Goal: Transaction & Acquisition: Purchase product/service

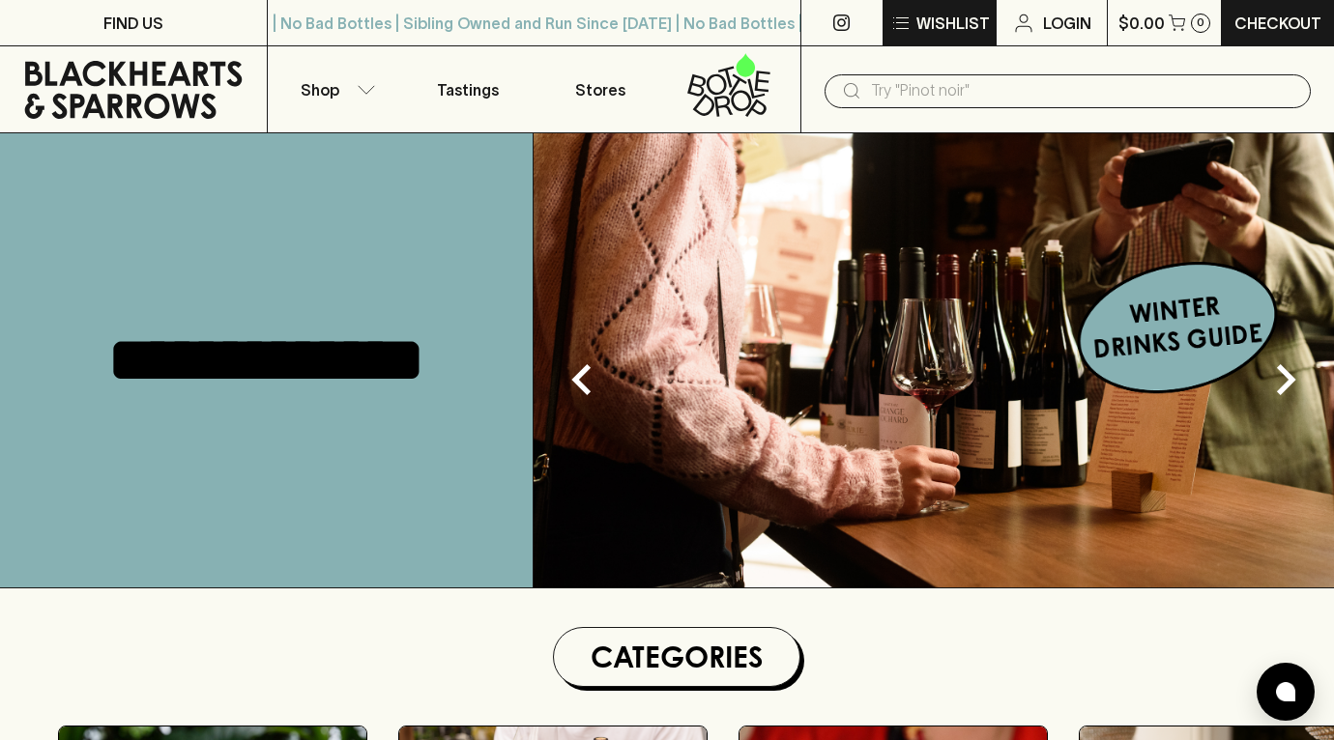
click at [914, 18] on button "Wishlist" at bounding box center [940, 22] width 112 height 45
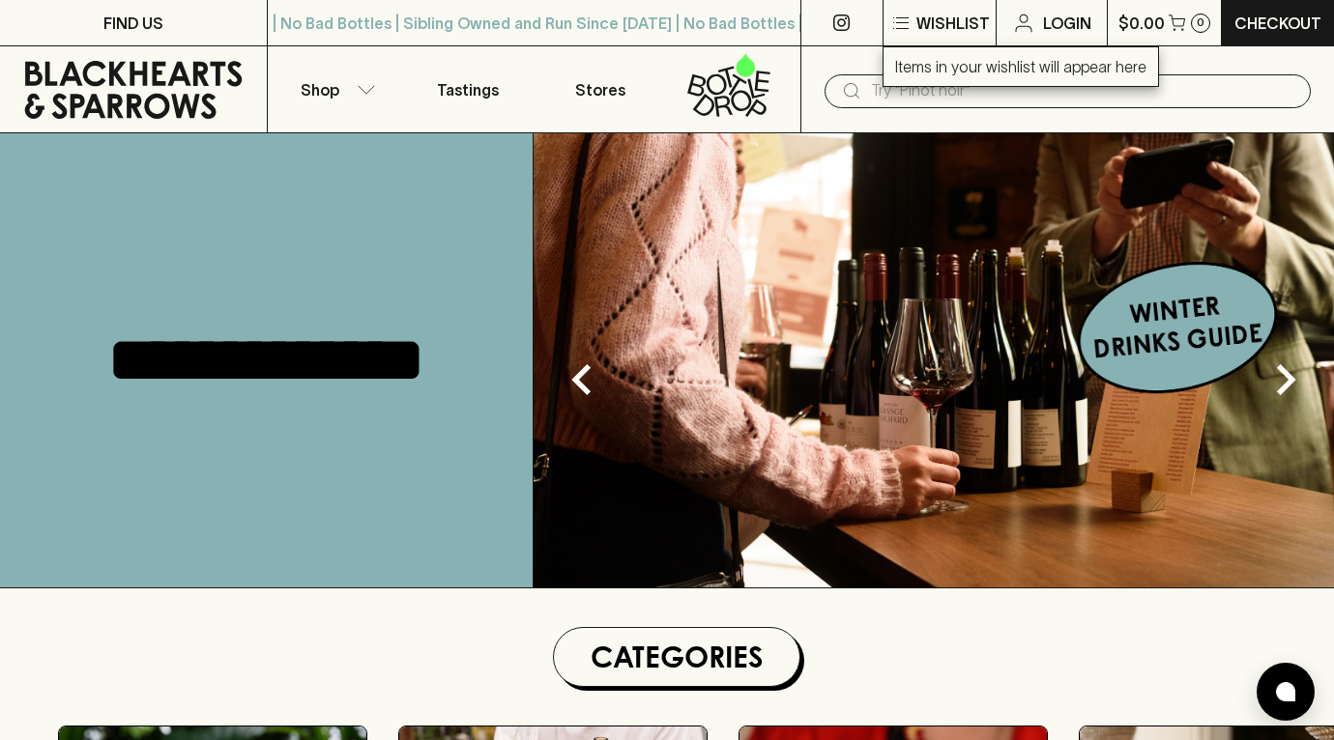
click at [879, 97] on div at bounding box center [667, 370] width 1334 height 740
click at [369, 87] on icon "button" at bounding box center [366, 90] width 19 height 10
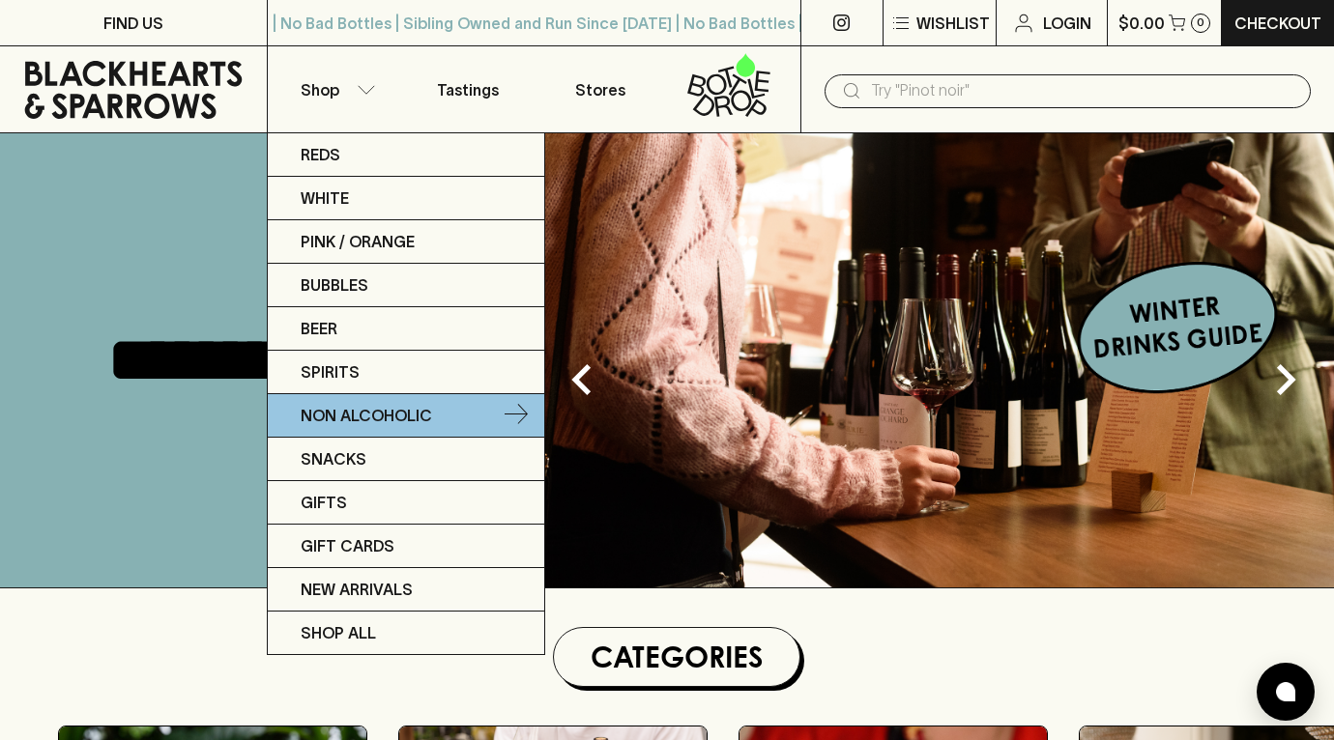
click at [359, 424] on p "Non Alcoholic" at bounding box center [366, 415] width 131 height 23
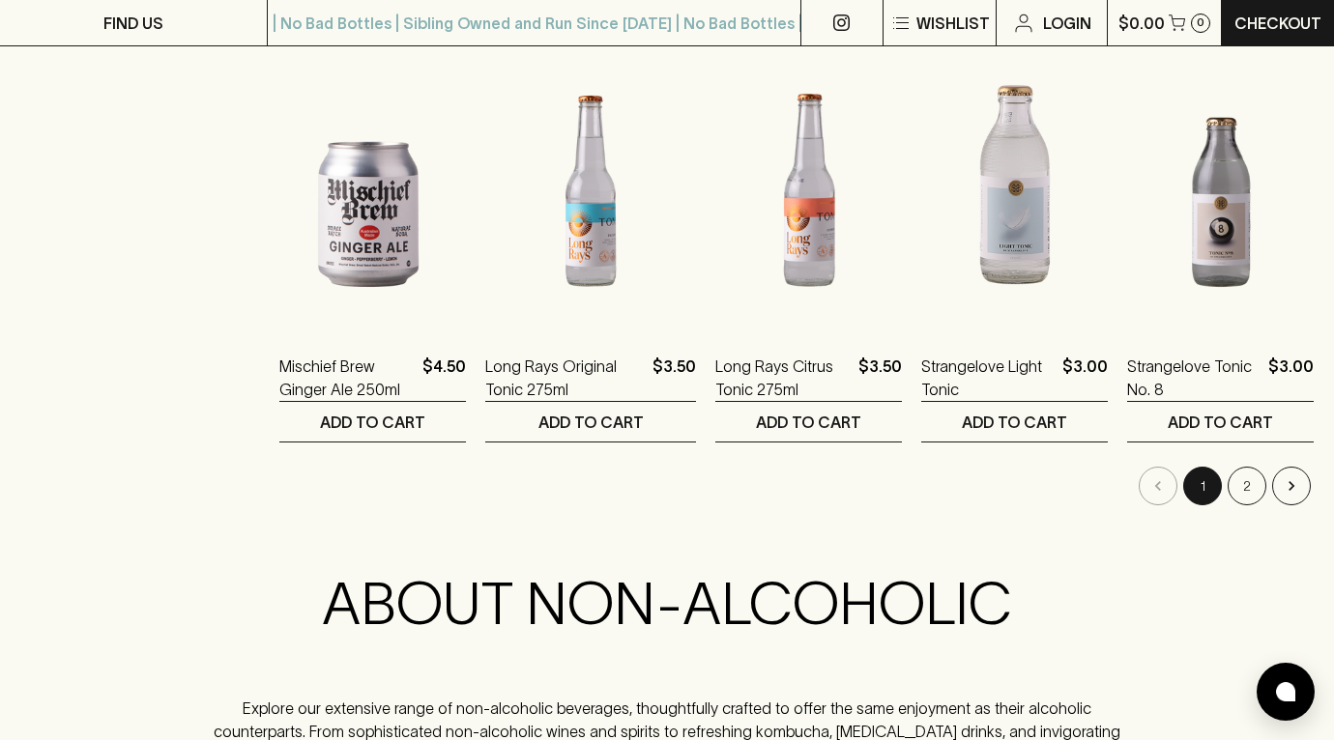
scroll to position [1924, 0]
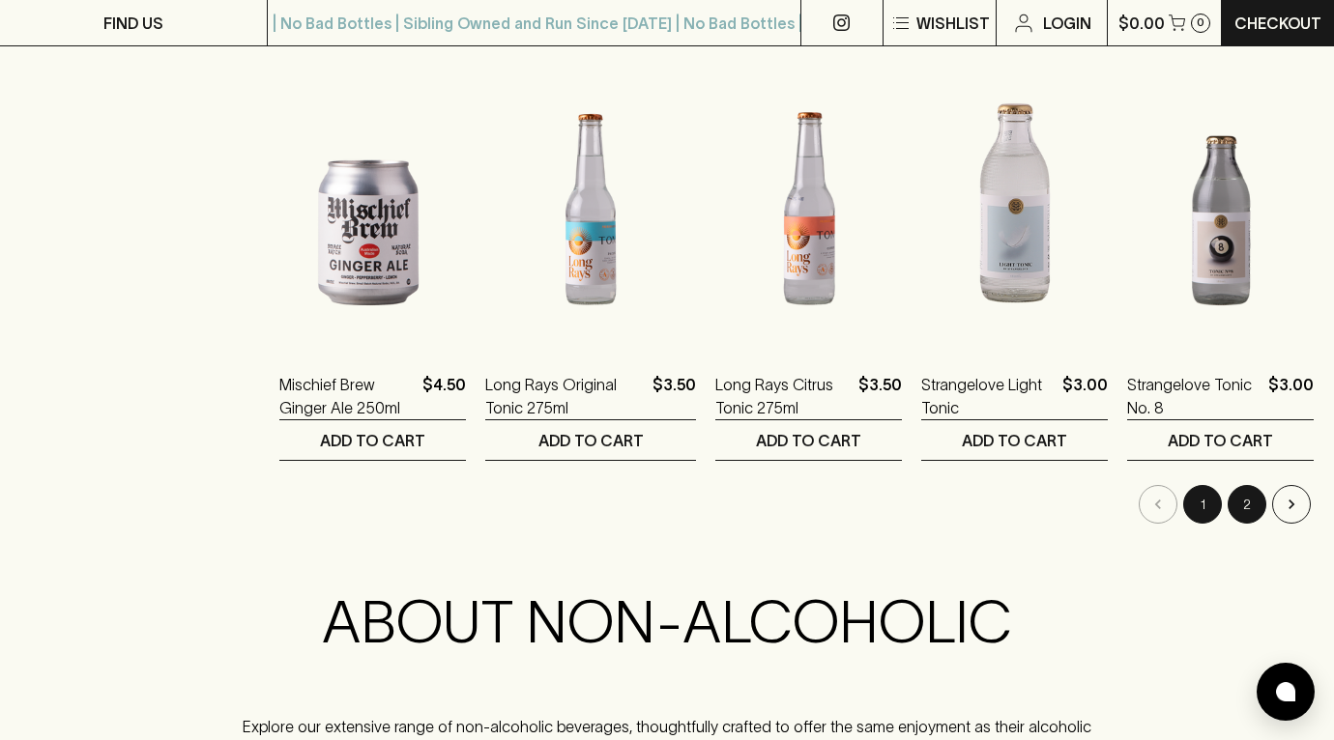
click at [1236, 509] on button "2" at bounding box center [1247, 504] width 39 height 39
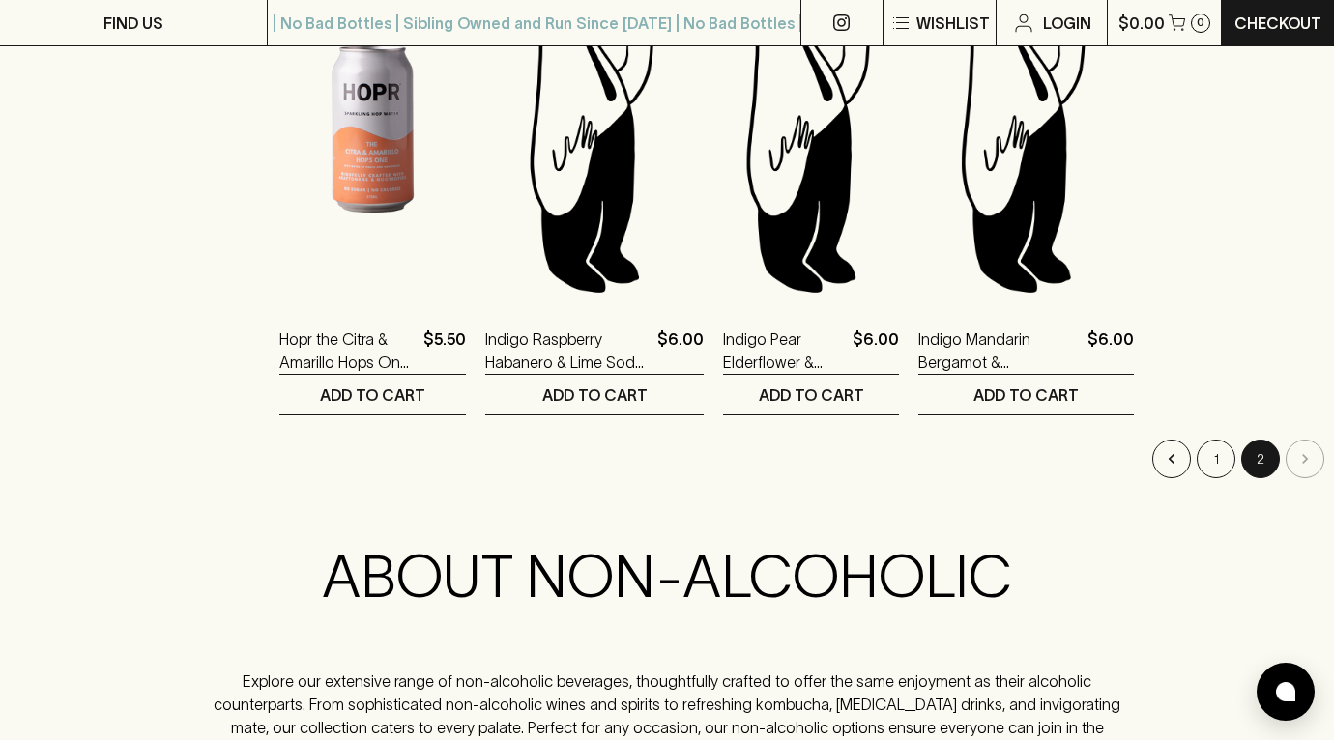
scroll to position [1948, 0]
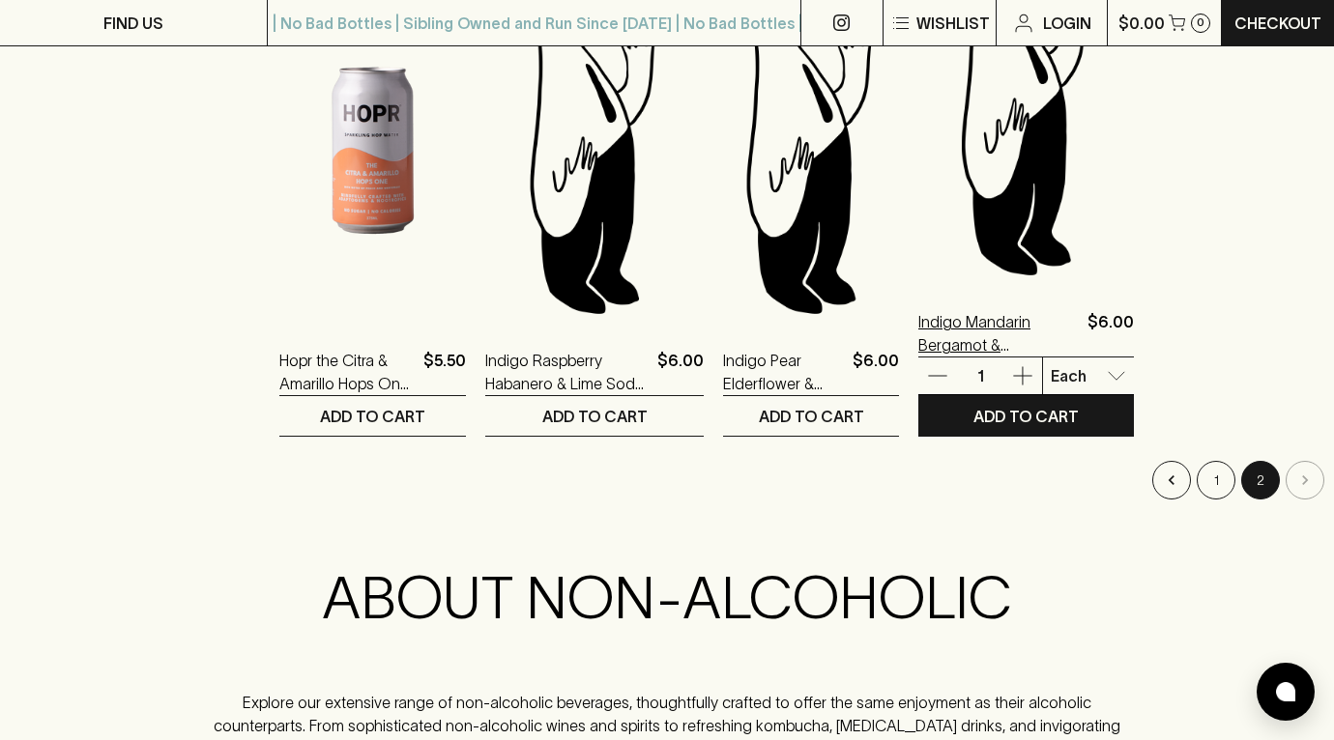
click at [967, 323] on p "Indigo Mandarin Bergamot & [PERSON_NAME] Soda 330ml" at bounding box center [998, 333] width 161 height 46
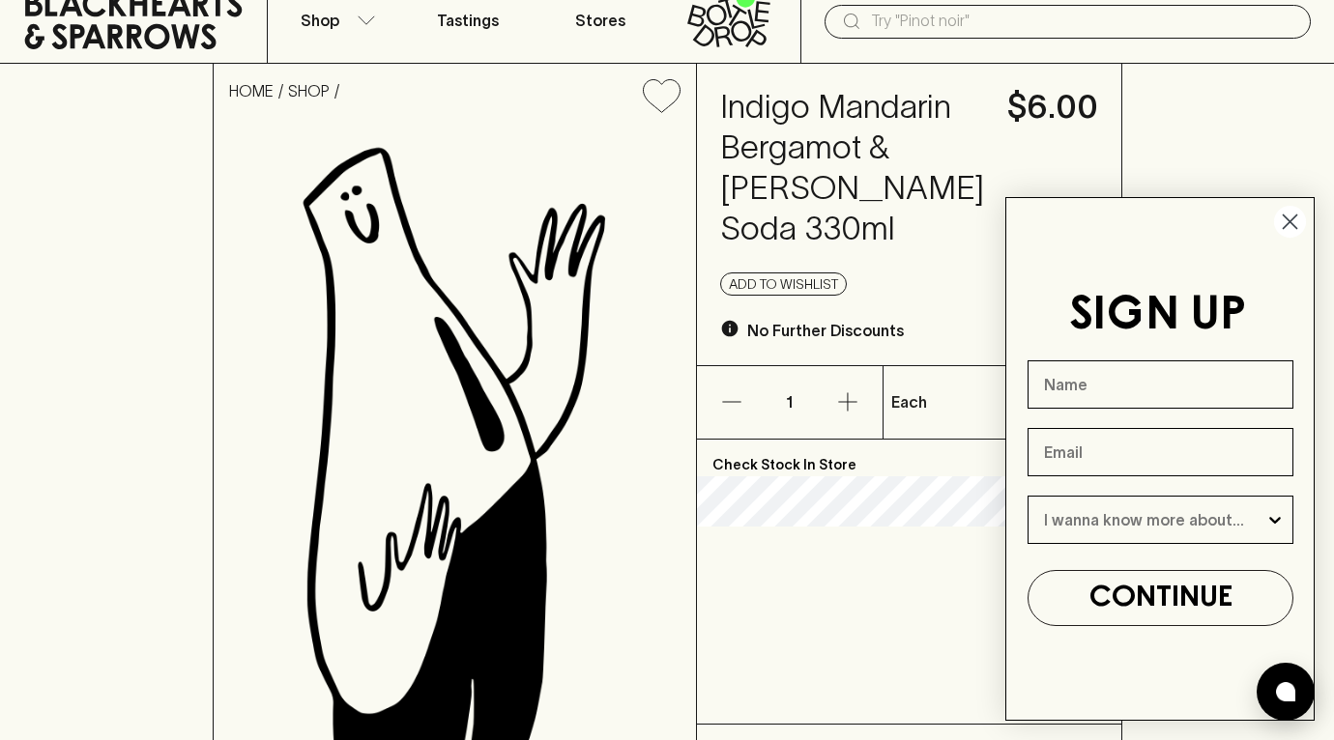
scroll to position [158, 0]
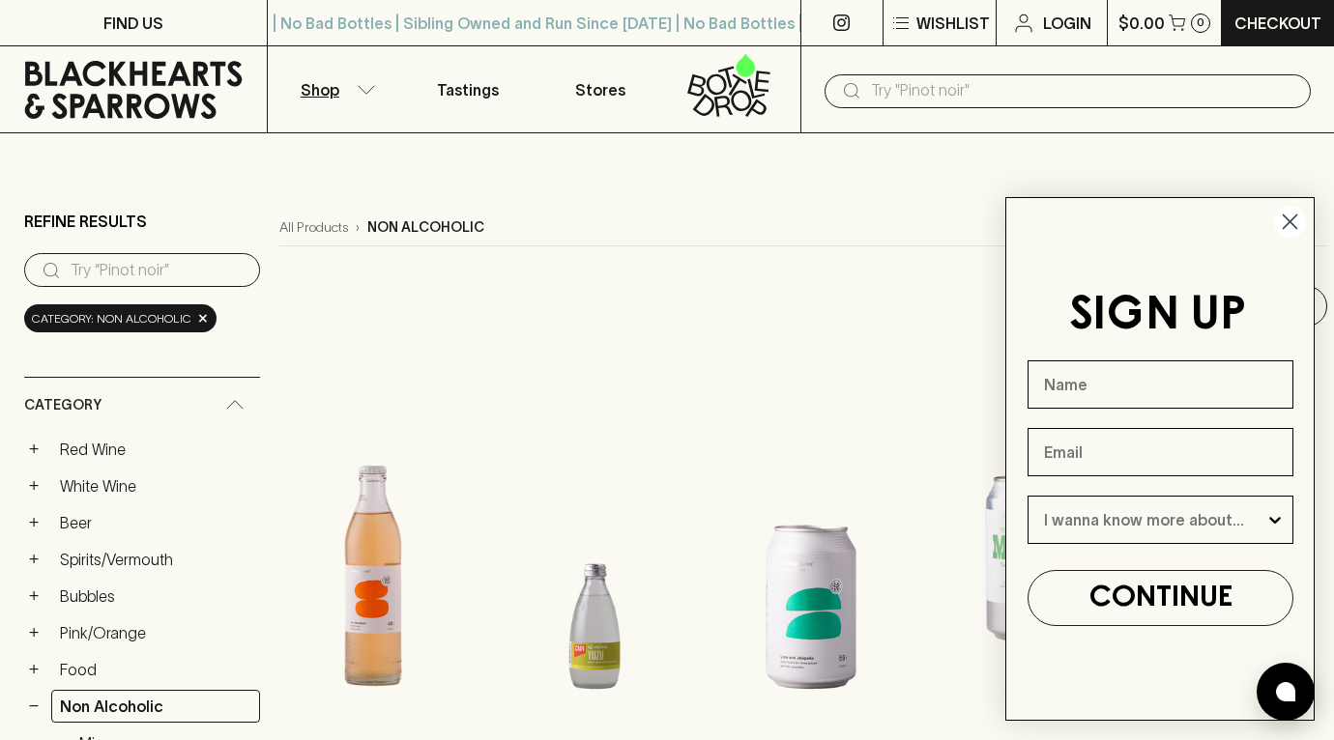
click at [999, 105] on input "text" at bounding box center [1083, 90] width 424 height 31
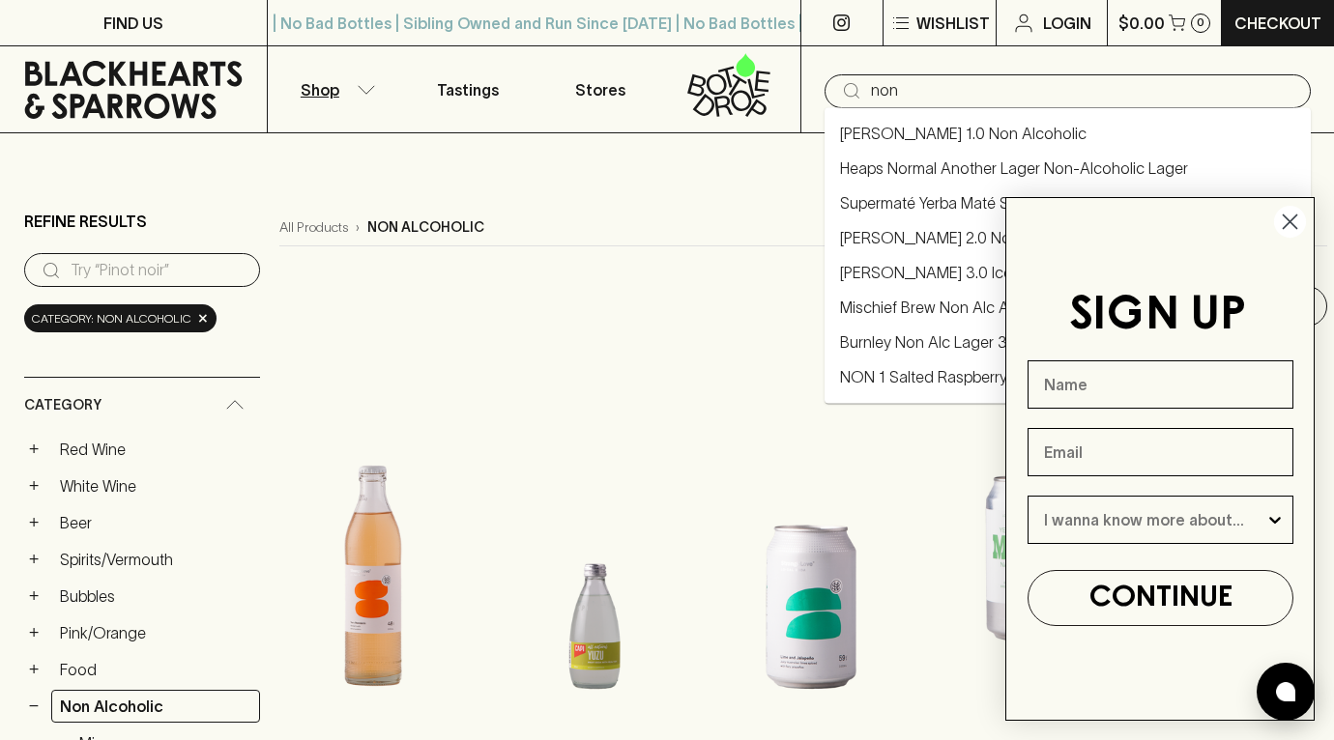
type input "non"
click at [1294, 225] on icon "Close dialog" at bounding box center [1291, 223] width 14 height 14
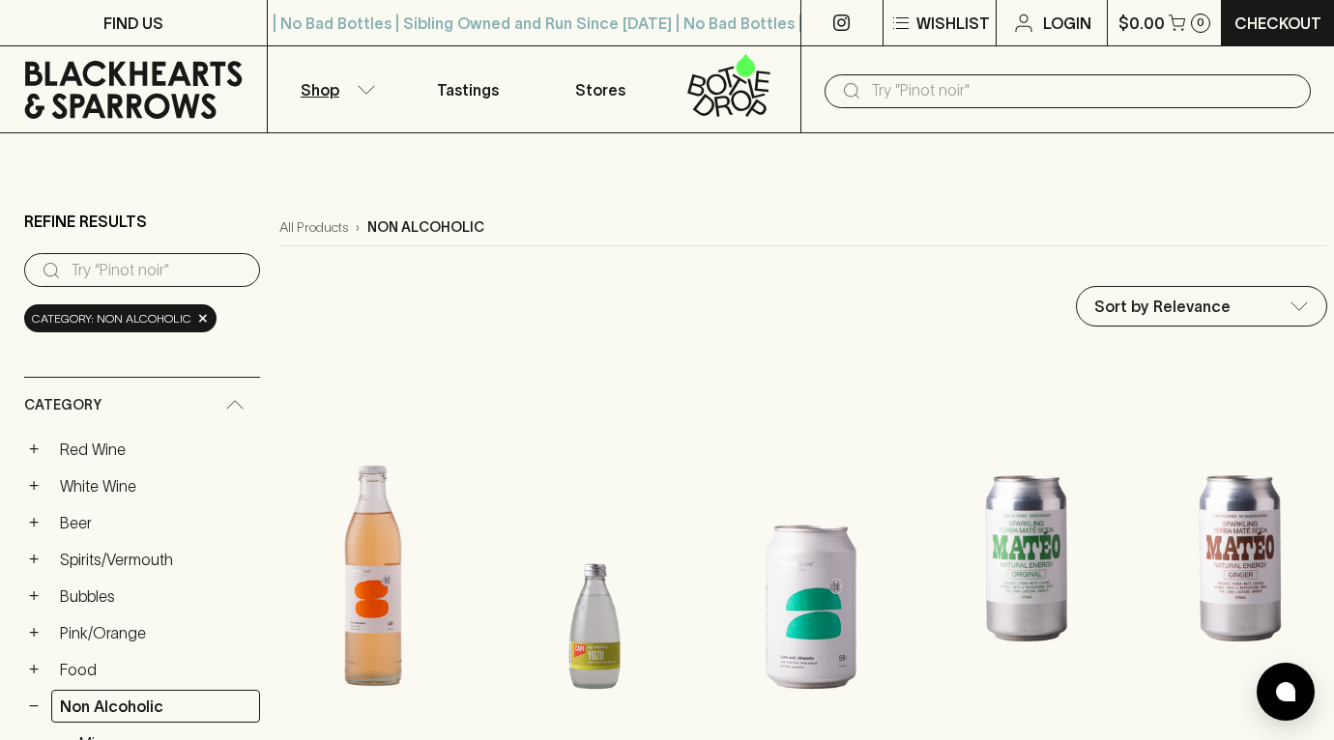
click at [1096, 75] on input "text" at bounding box center [1083, 90] width 424 height 31
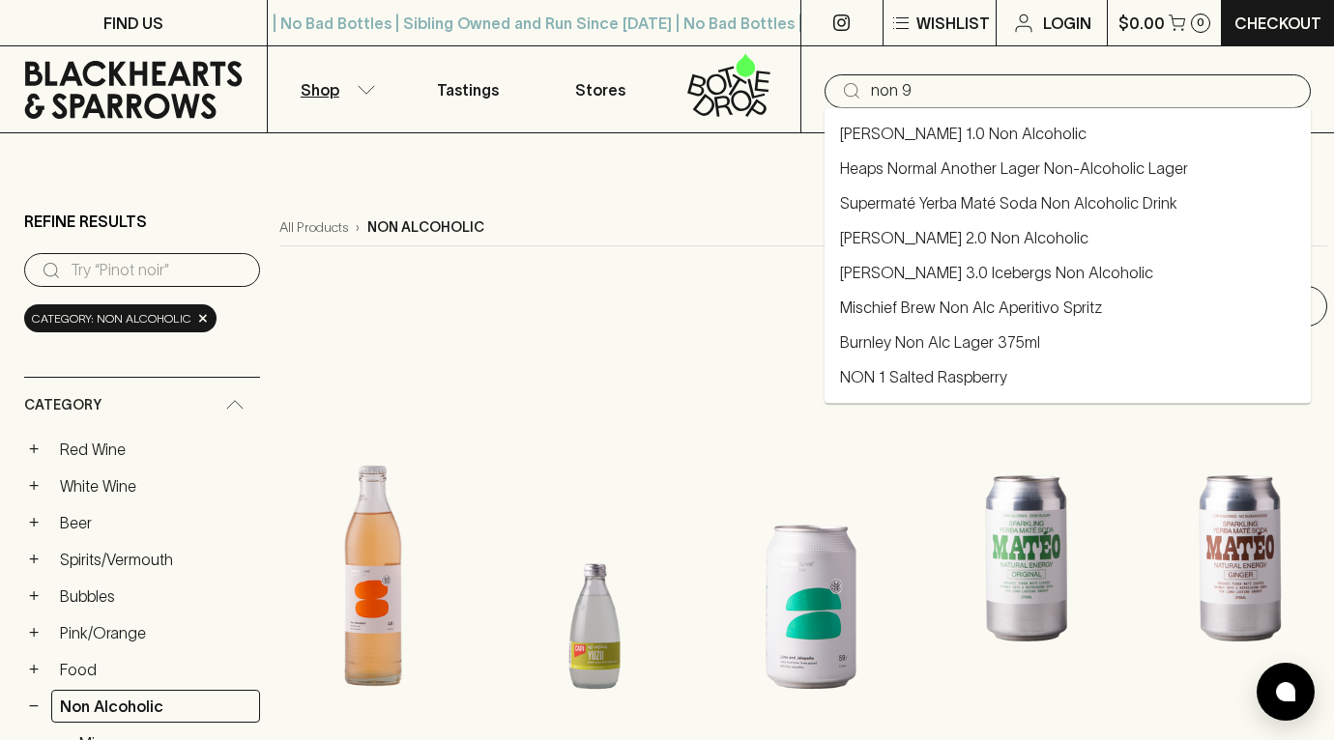
type input "non 9"
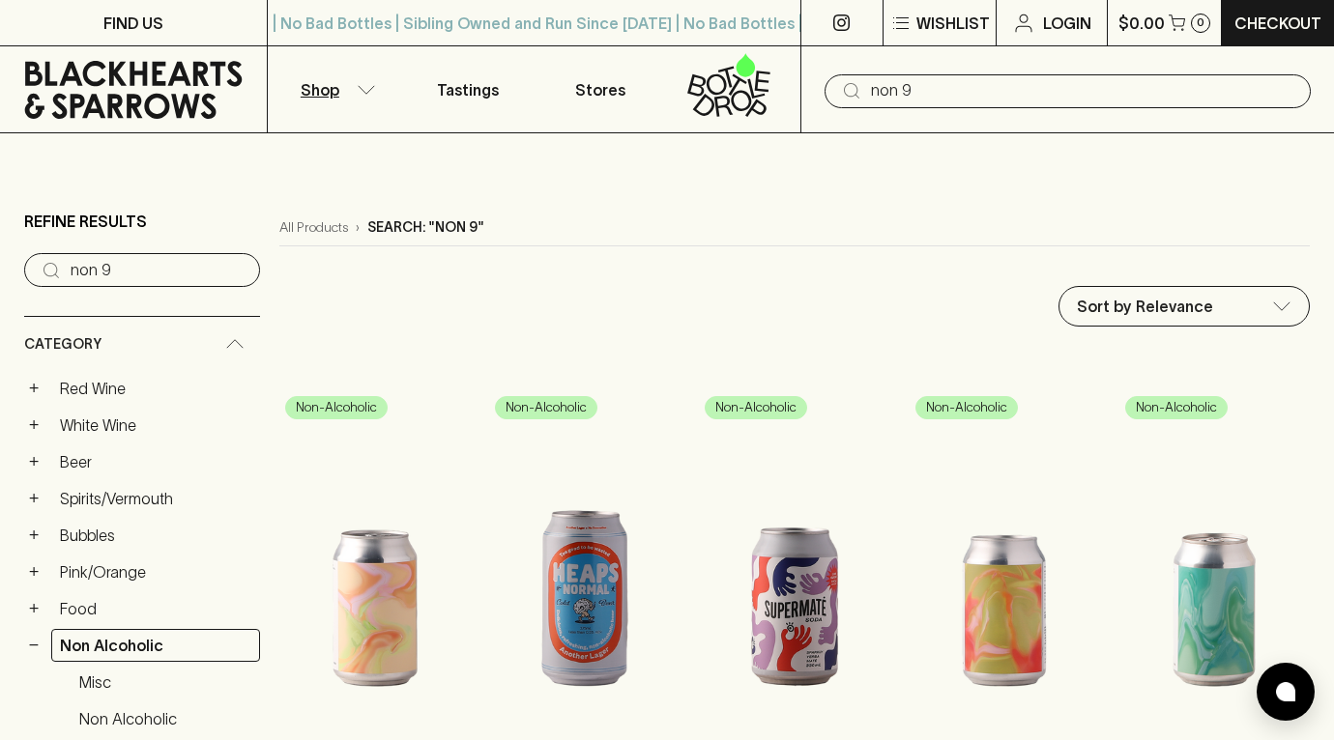
click at [918, 99] on input "non 9" at bounding box center [1083, 90] width 424 height 31
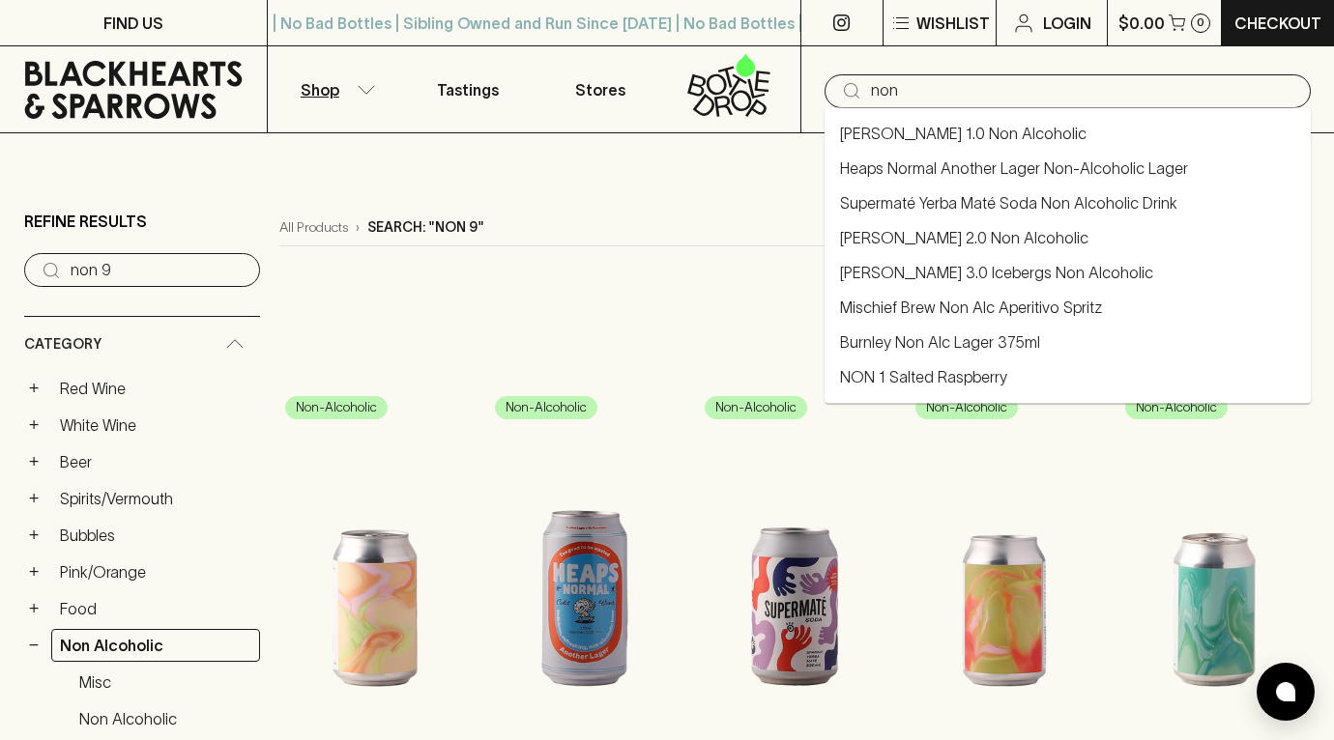
type input "non"
click at [882, 373] on link "NON 1 Salted Raspberry" at bounding box center [923, 376] width 167 height 23
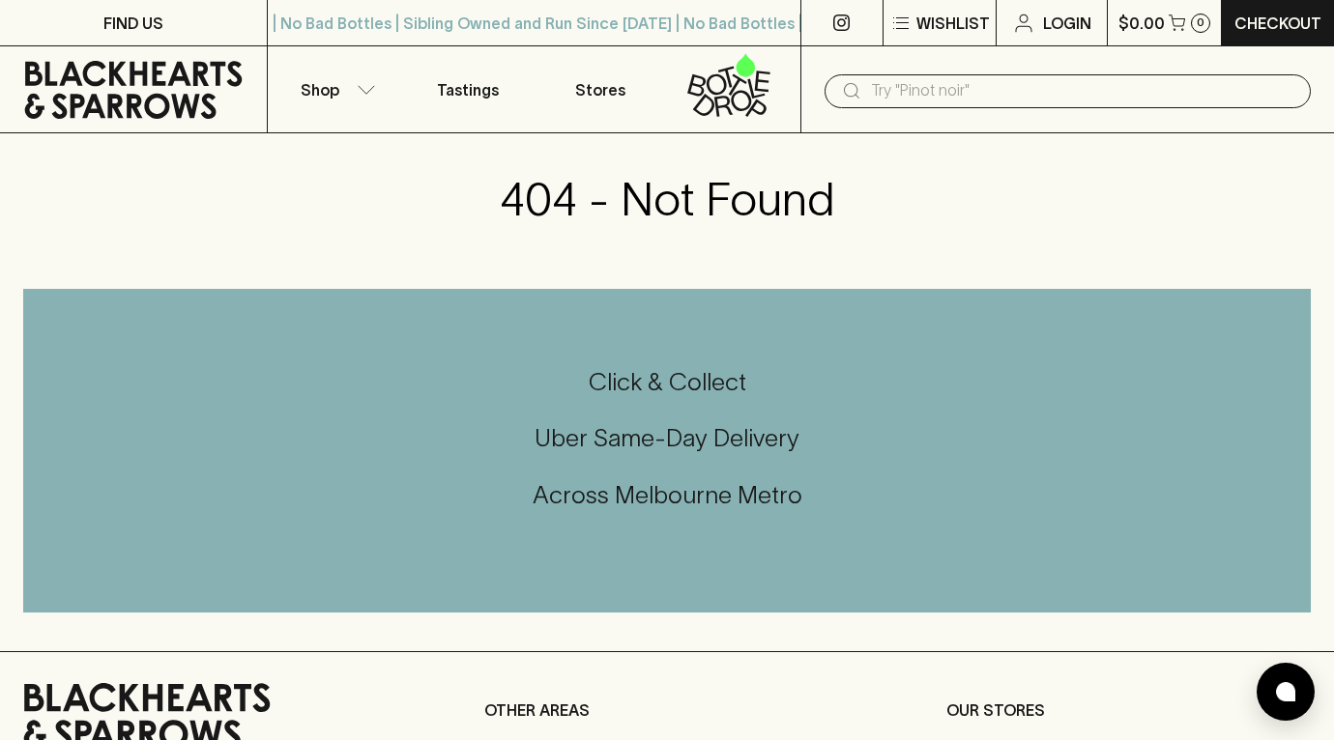
click at [905, 94] on input "text" at bounding box center [1083, 90] width 424 height 31
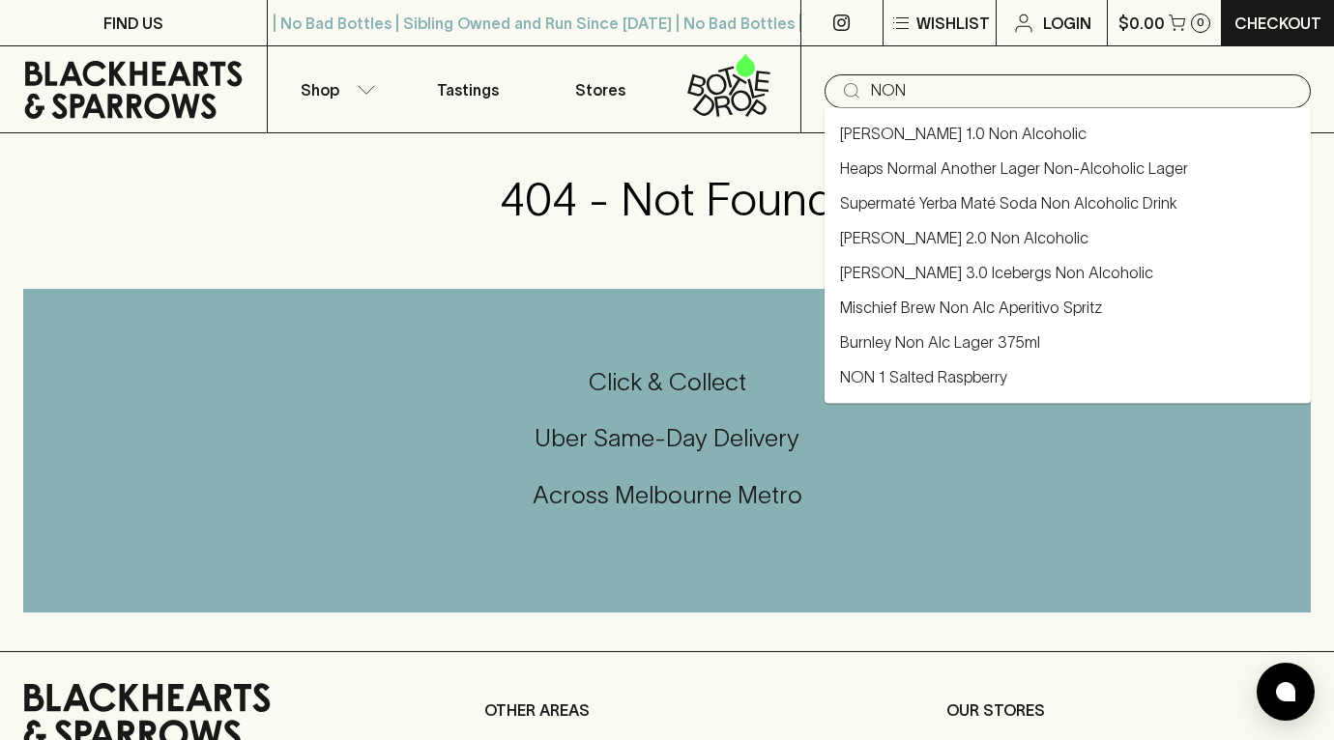
click at [918, 376] on link "NON 1 Salted Raspberry" at bounding box center [923, 376] width 167 height 23
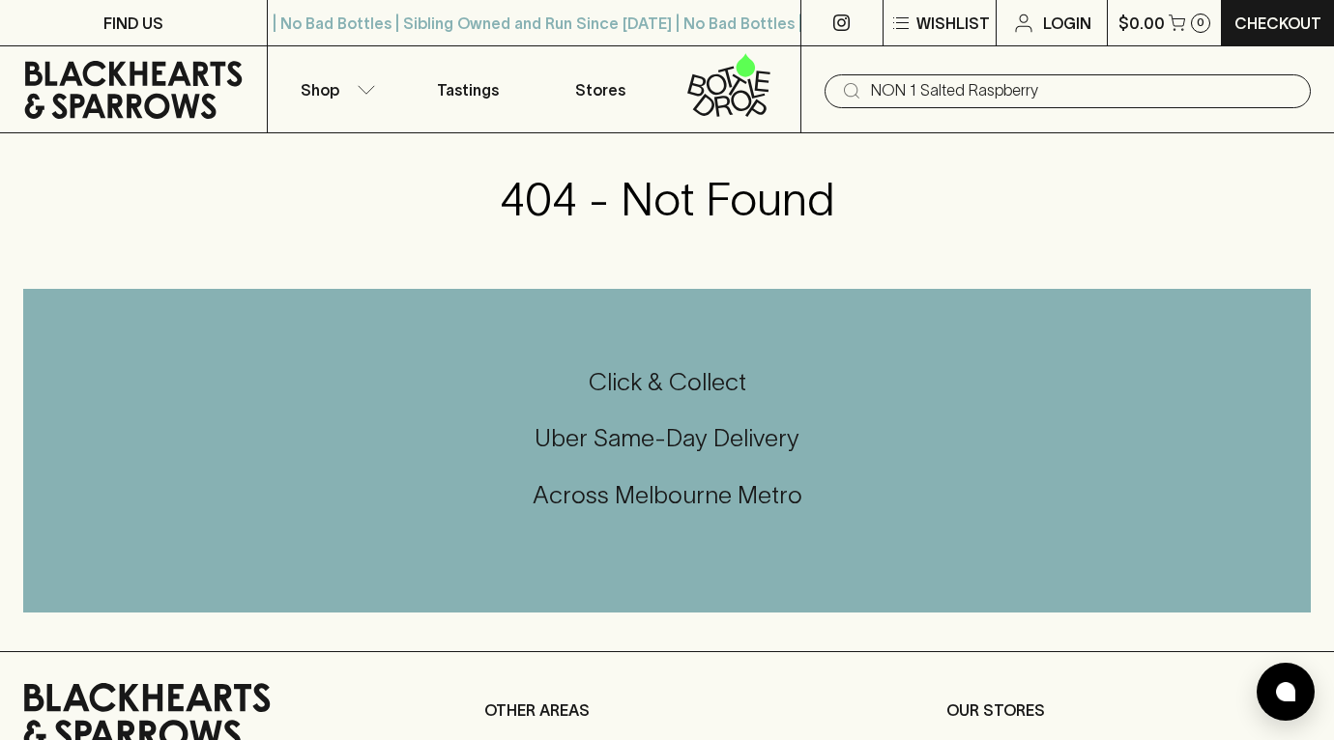
type input "NON 1 Salted Raspberry"
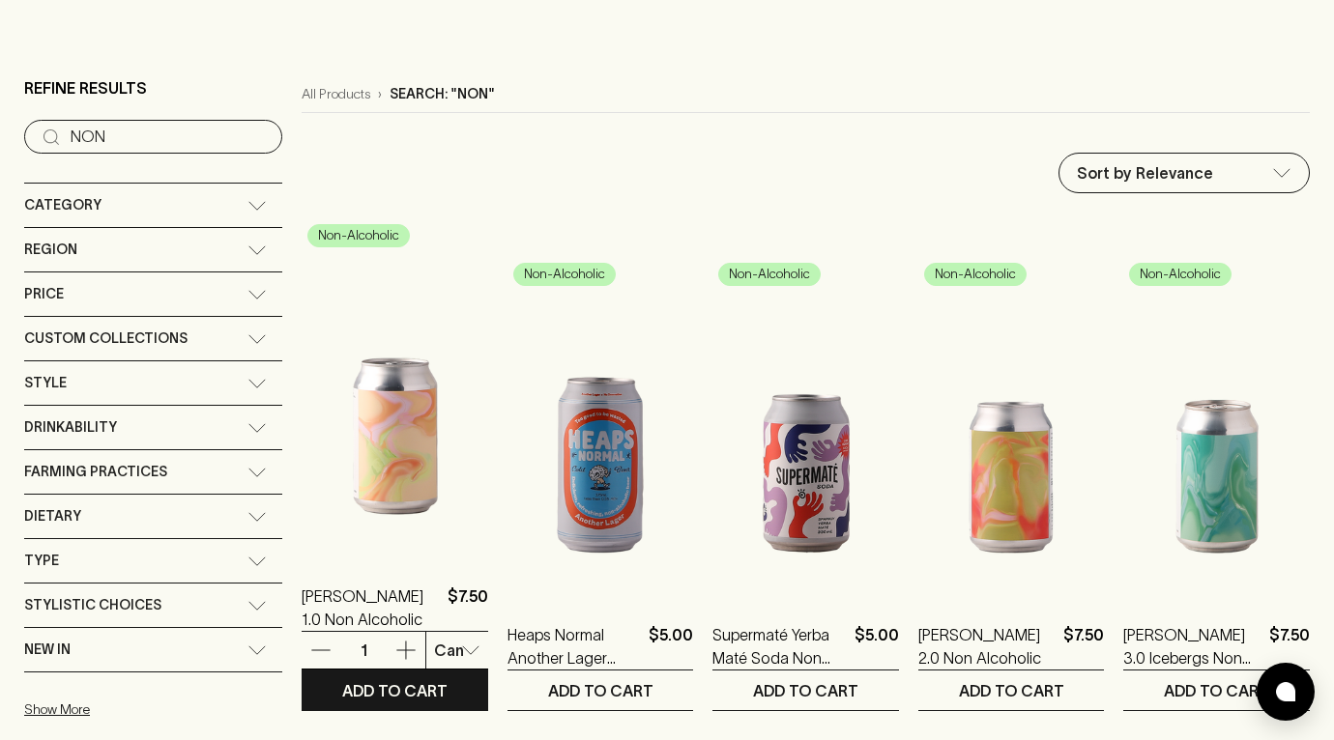
scroll to position [131, 0]
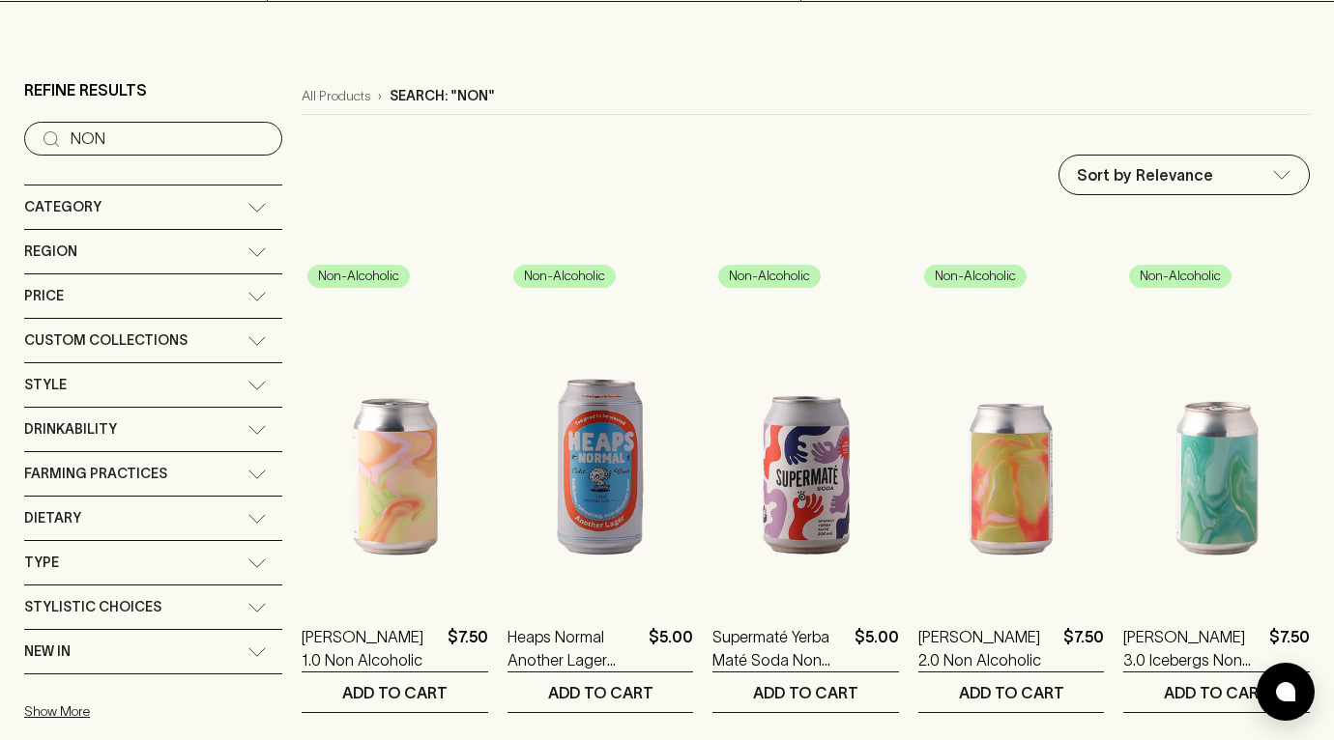
click at [114, 521] on div "Dietary" at bounding box center [135, 519] width 223 height 24
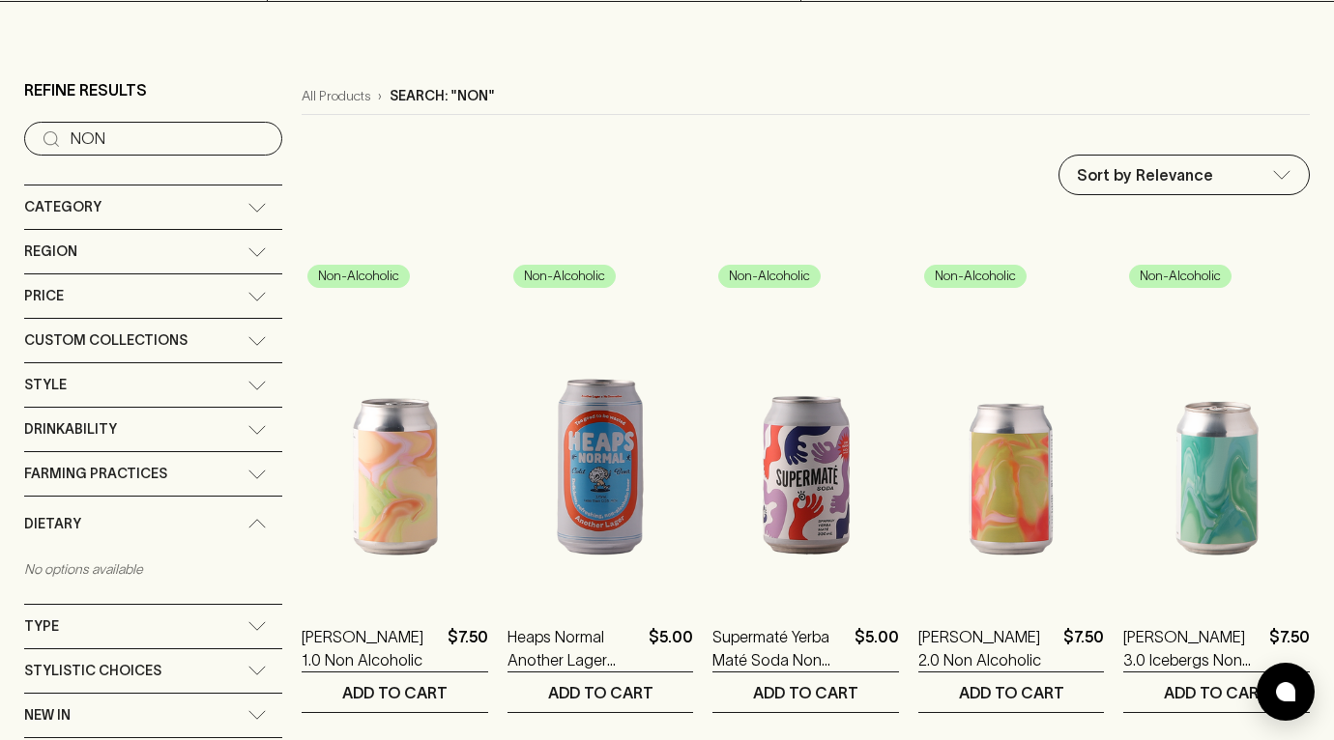
click at [114, 521] on div "Dietary" at bounding box center [135, 524] width 223 height 24
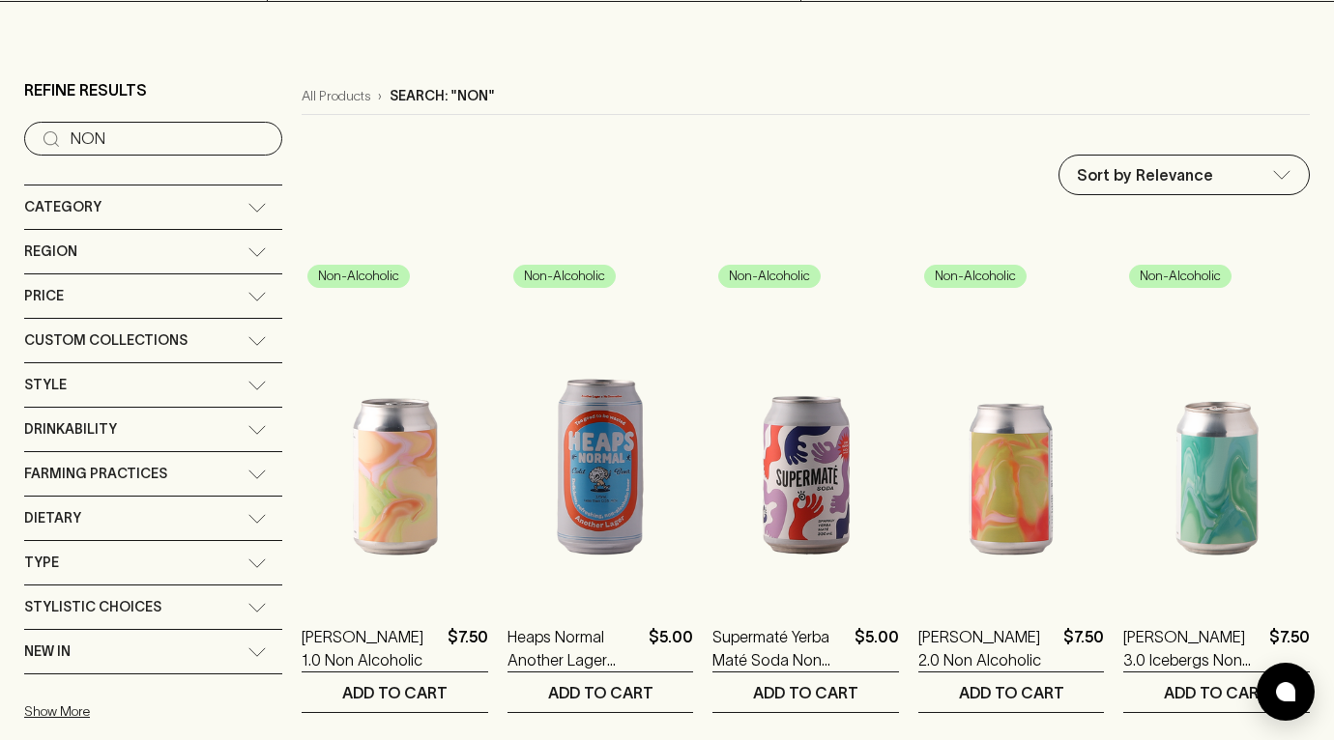
click at [178, 198] on div "Category" at bounding box center [135, 207] width 223 height 24
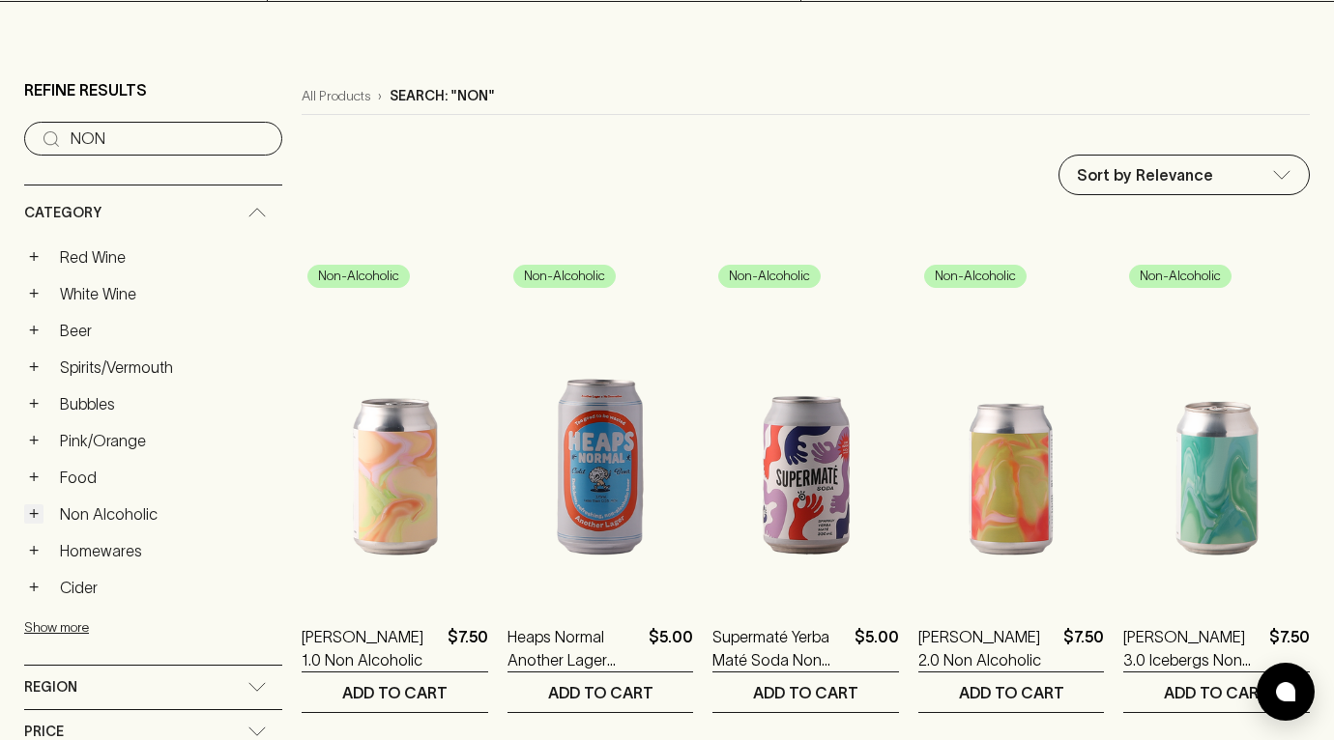
click at [36, 519] on button "+" at bounding box center [33, 514] width 19 height 19
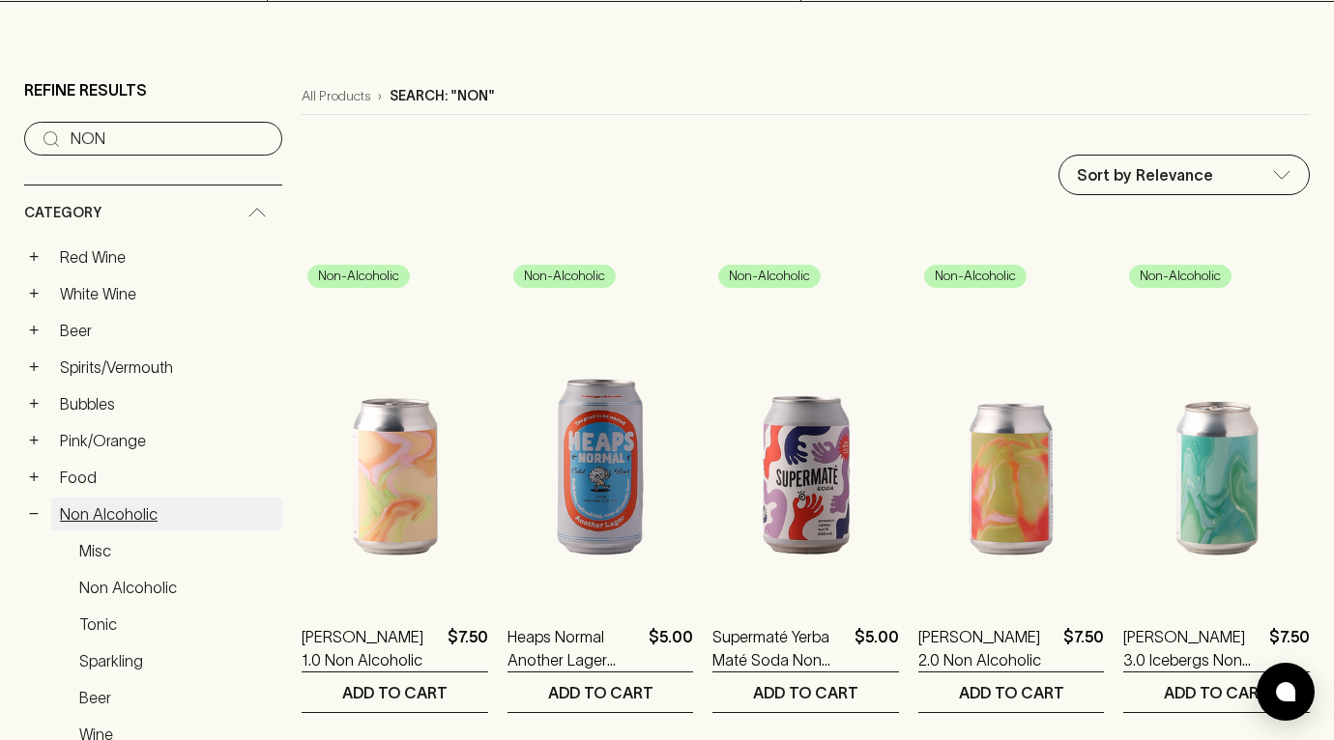
click at [112, 521] on link "Non Alcoholic" at bounding box center [166, 514] width 231 height 33
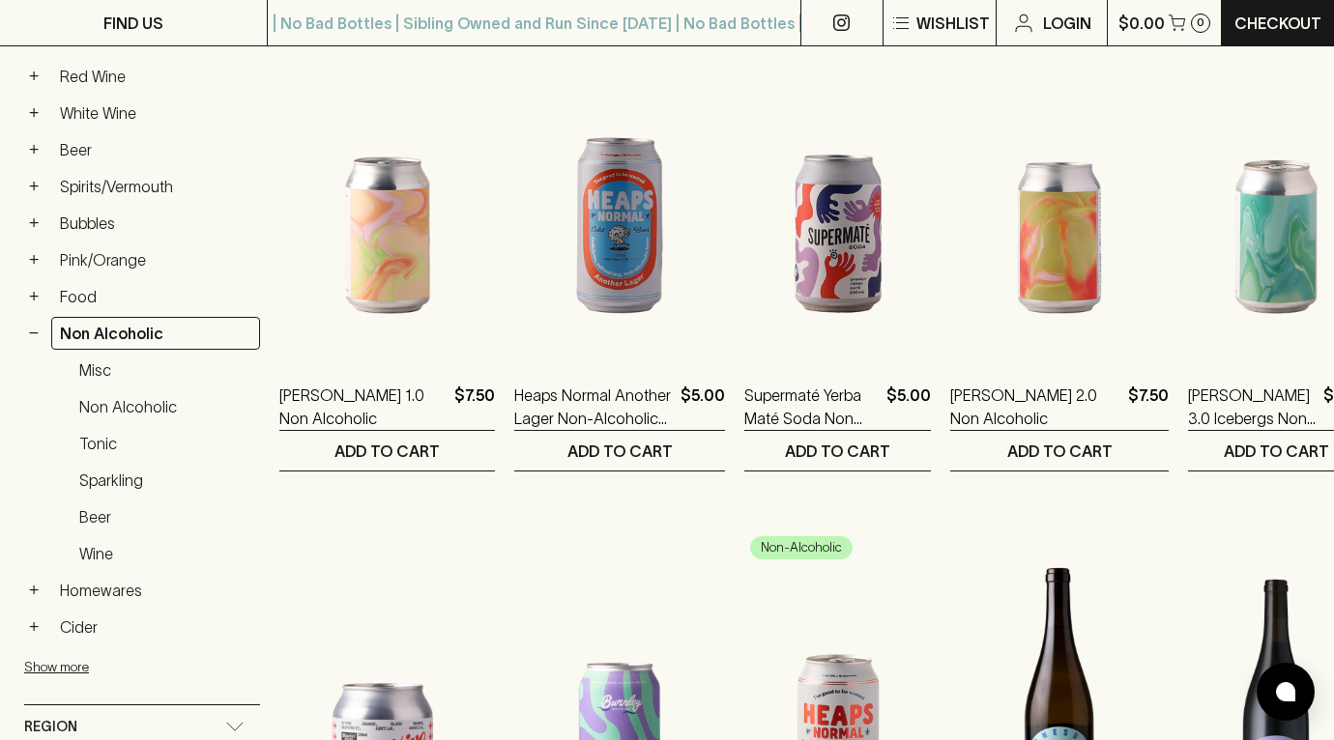
scroll to position [380, 0]
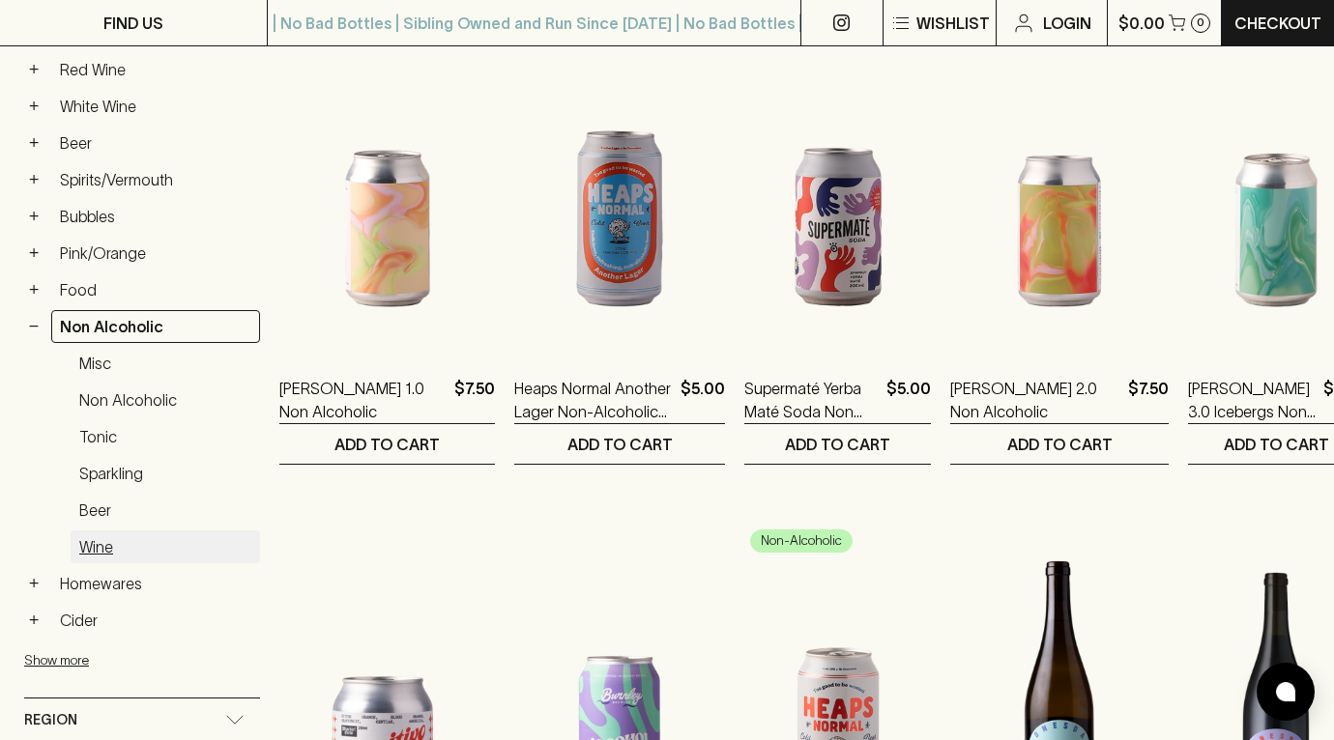
click at [95, 548] on link "Wine" at bounding box center [165, 547] width 189 height 33
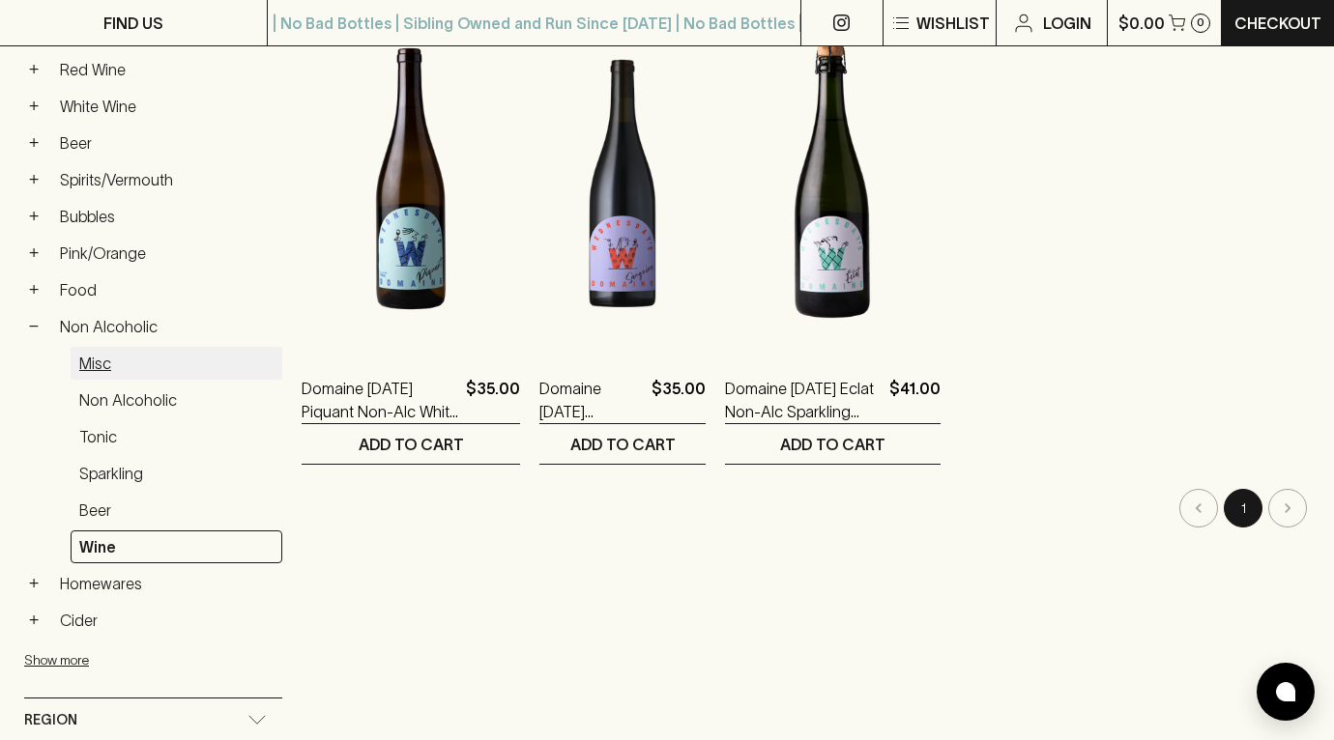
click at [102, 362] on link "Misc" at bounding box center [177, 363] width 212 height 33
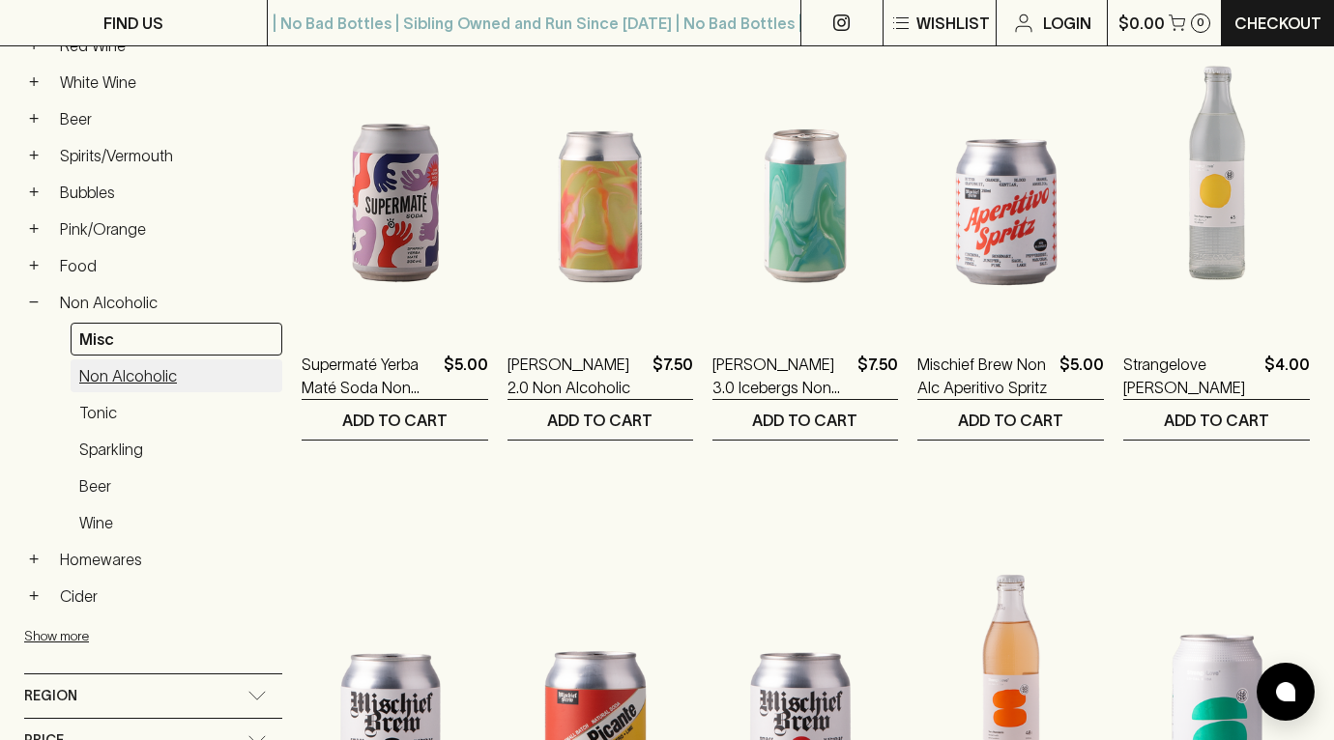
click at [148, 370] on link "Non Alcoholic" at bounding box center [177, 376] width 212 height 33
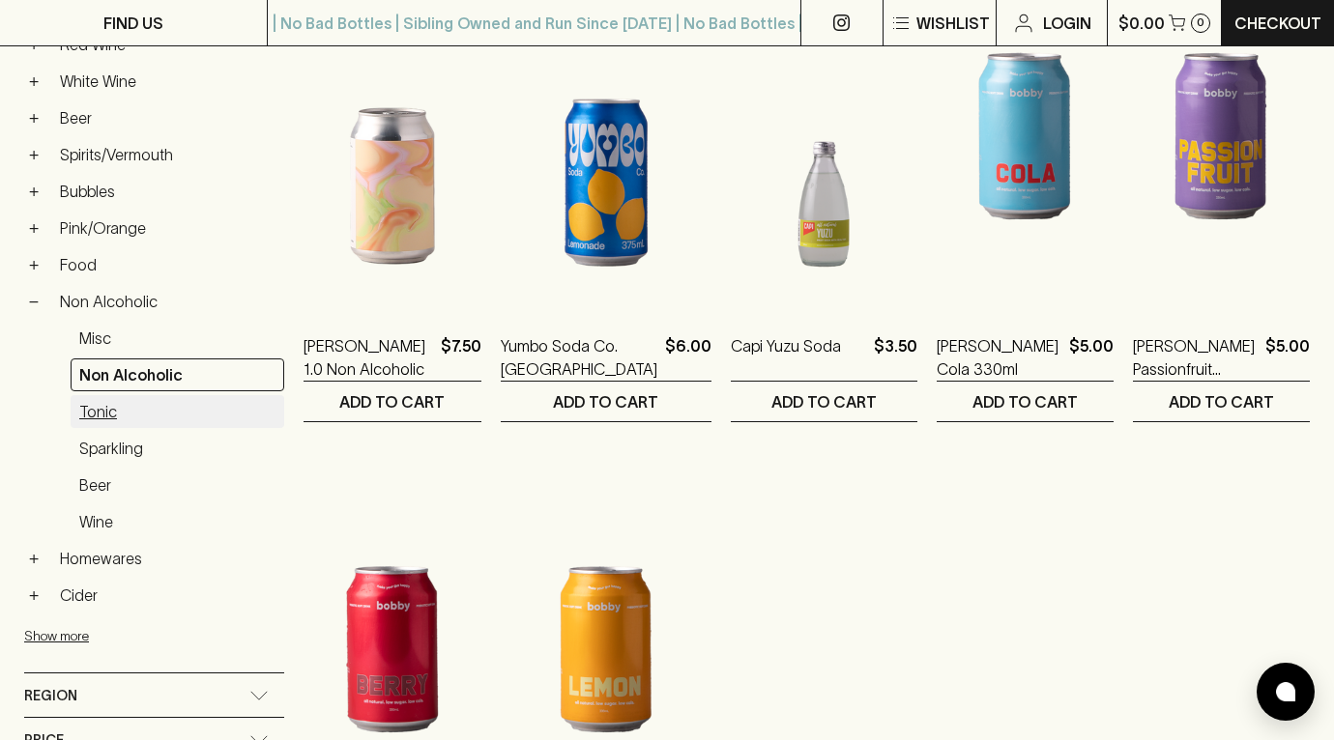
click at [102, 414] on link "Tonic" at bounding box center [178, 411] width 214 height 33
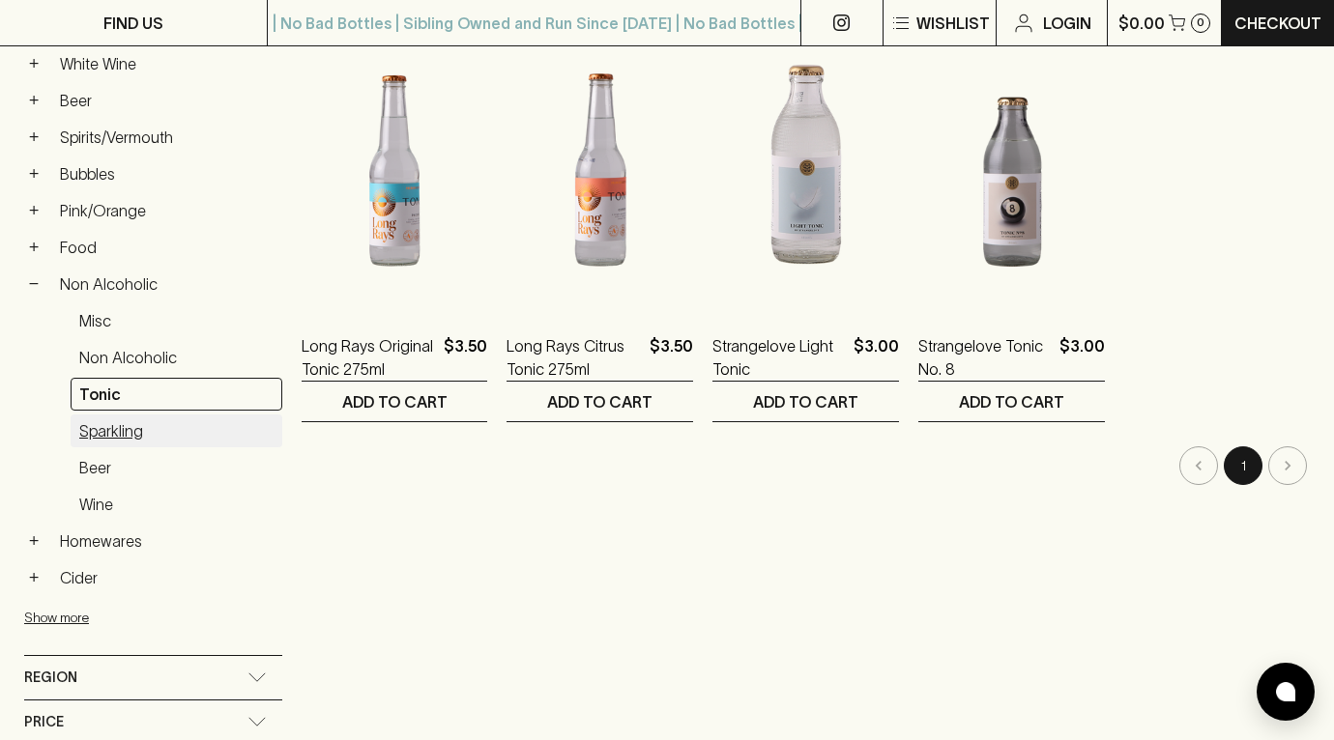
click at [107, 448] on link "Sparkling" at bounding box center [177, 431] width 212 height 33
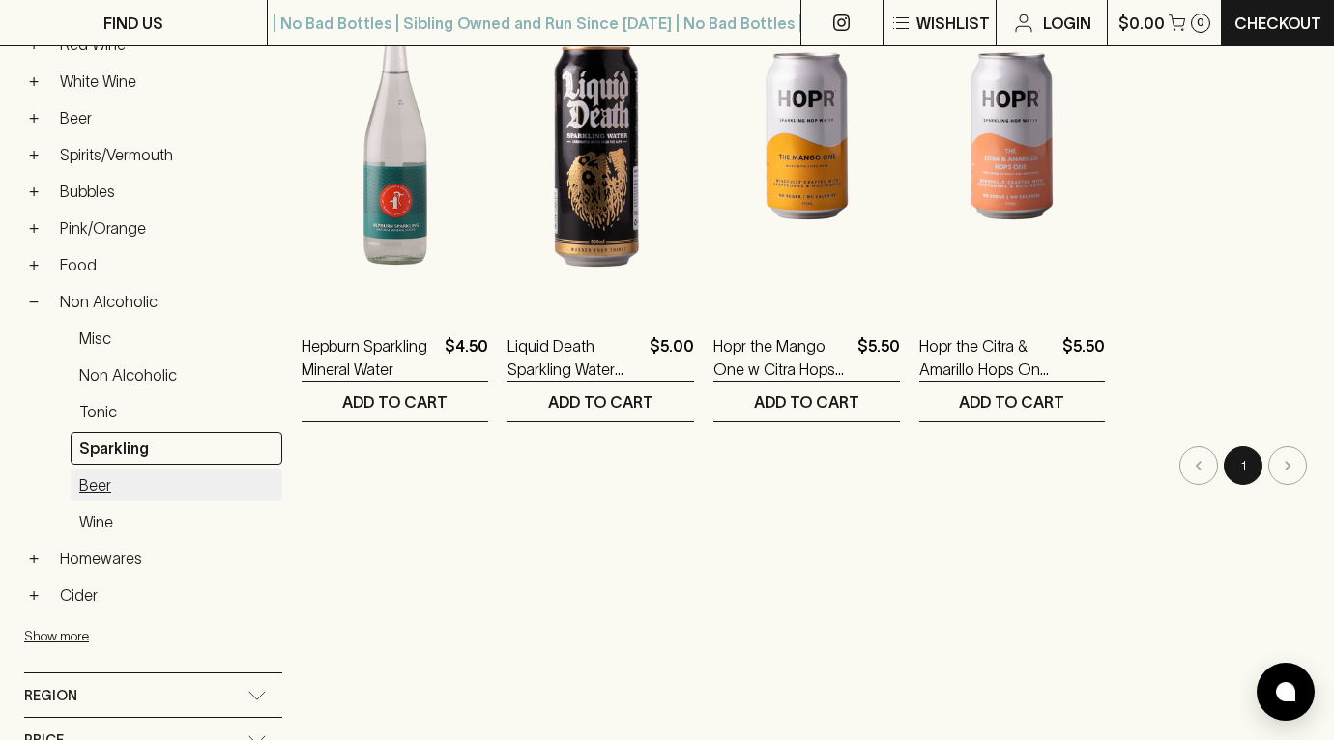
click at [97, 489] on link "Beer" at bounding box center [177, 485] width 212 height 33
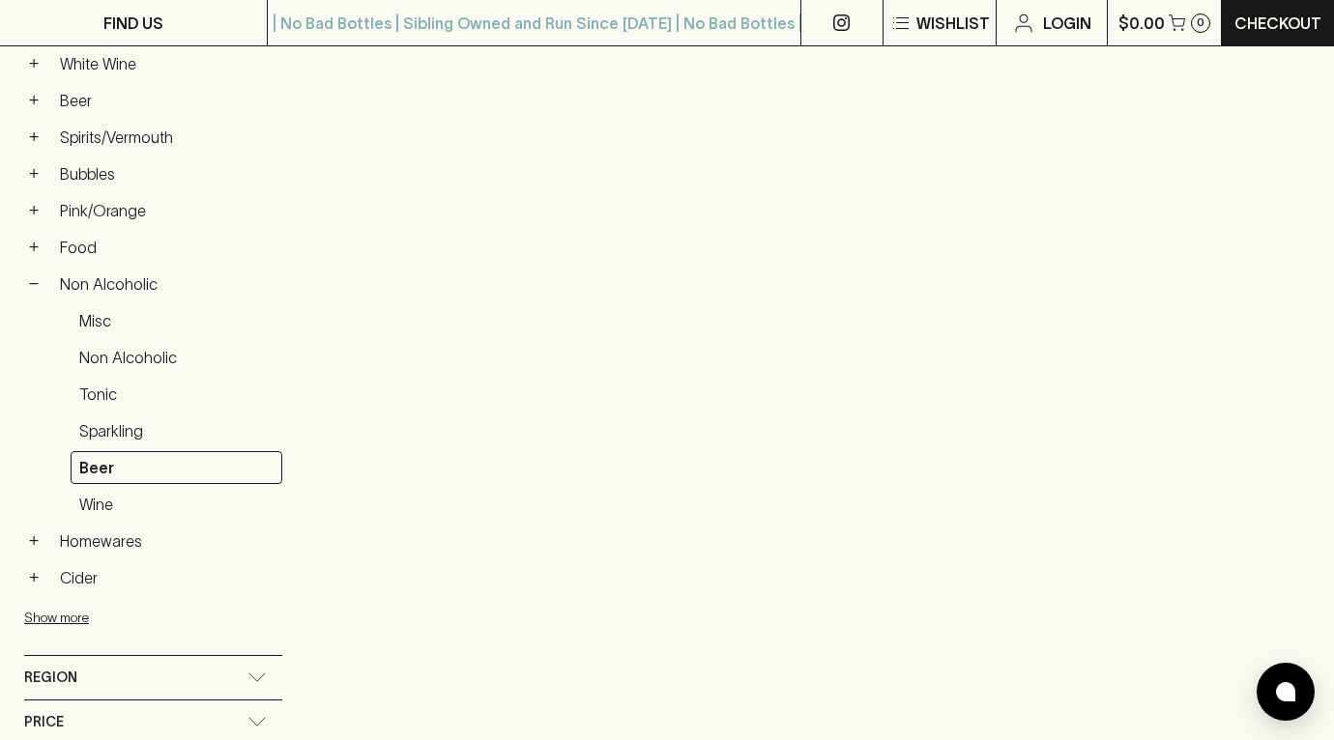
scroll to position [404, 0]
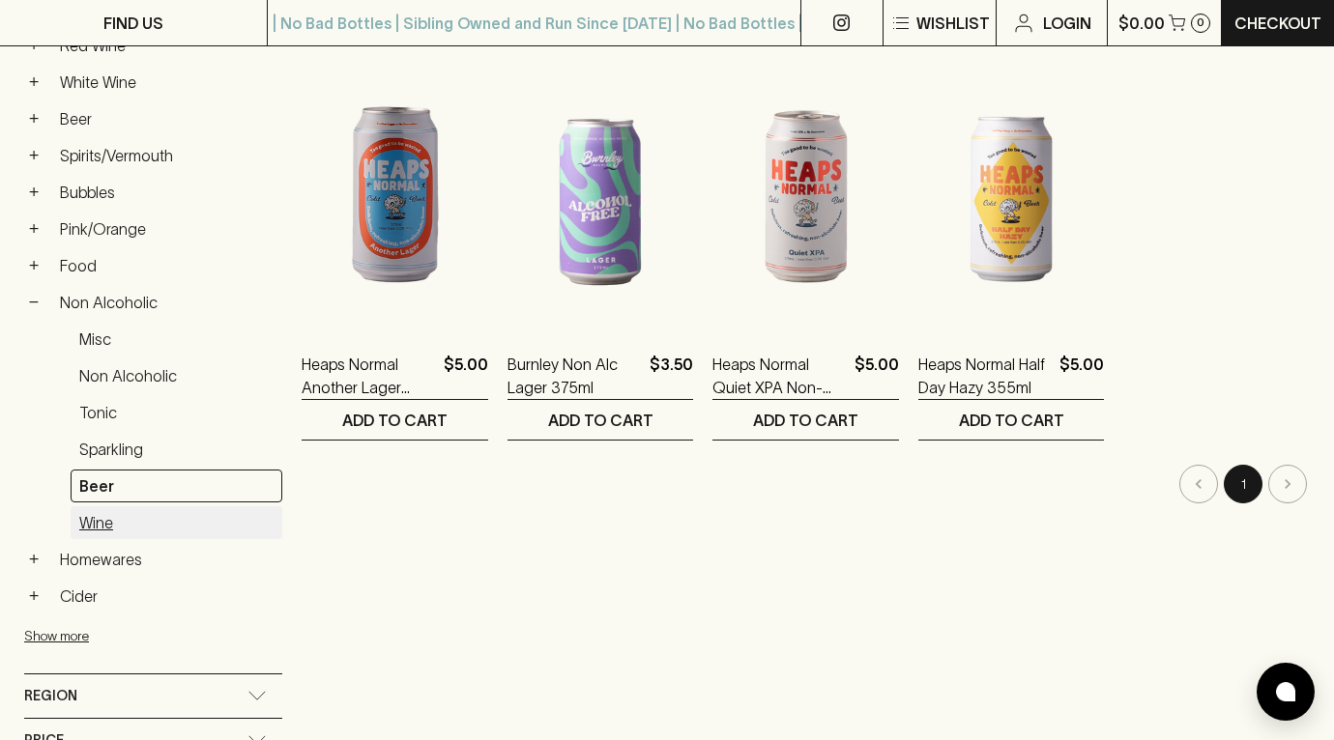
click at [94, 523] on link "Wine" at bounding box center [177, 523] width 212 height 33
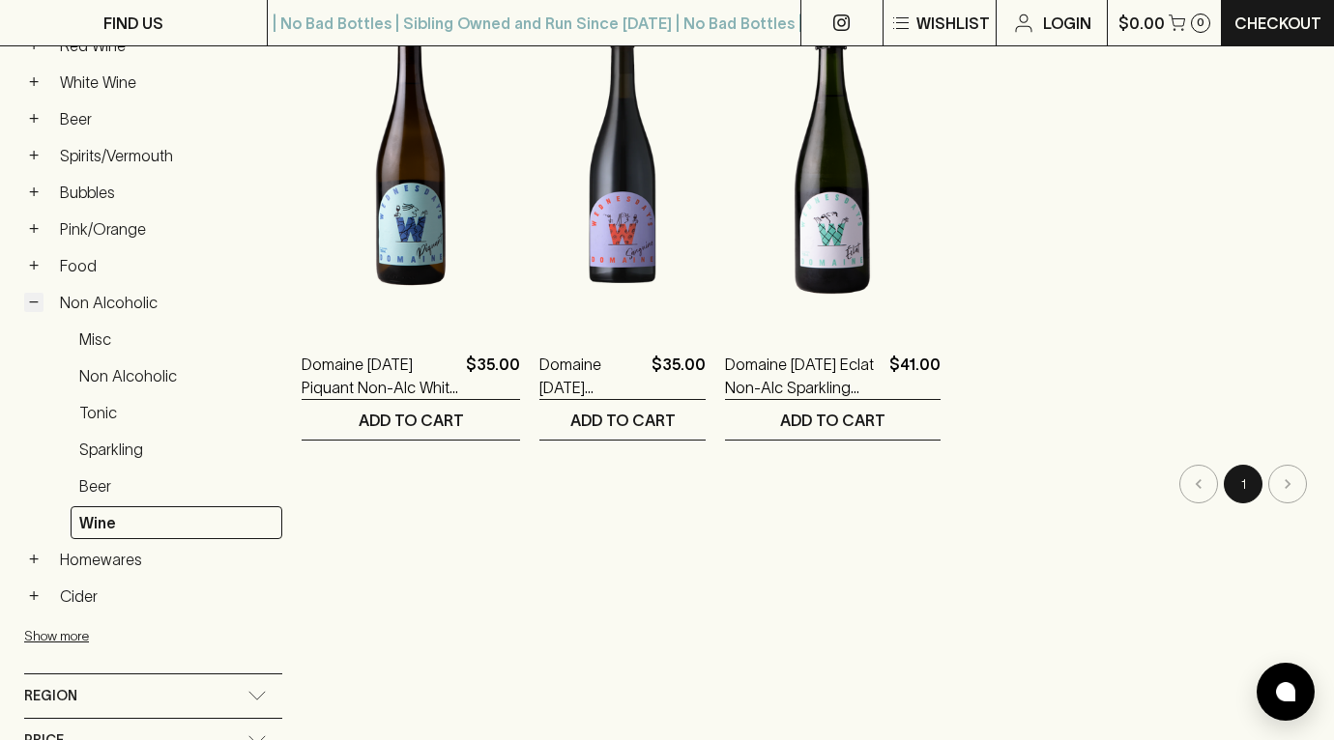
click at [38, 304] on button "−" at bounding box center [33, 302] width 19 height 19
